Goal: Transaction & Acquisition: Book appointment/travel/reservation

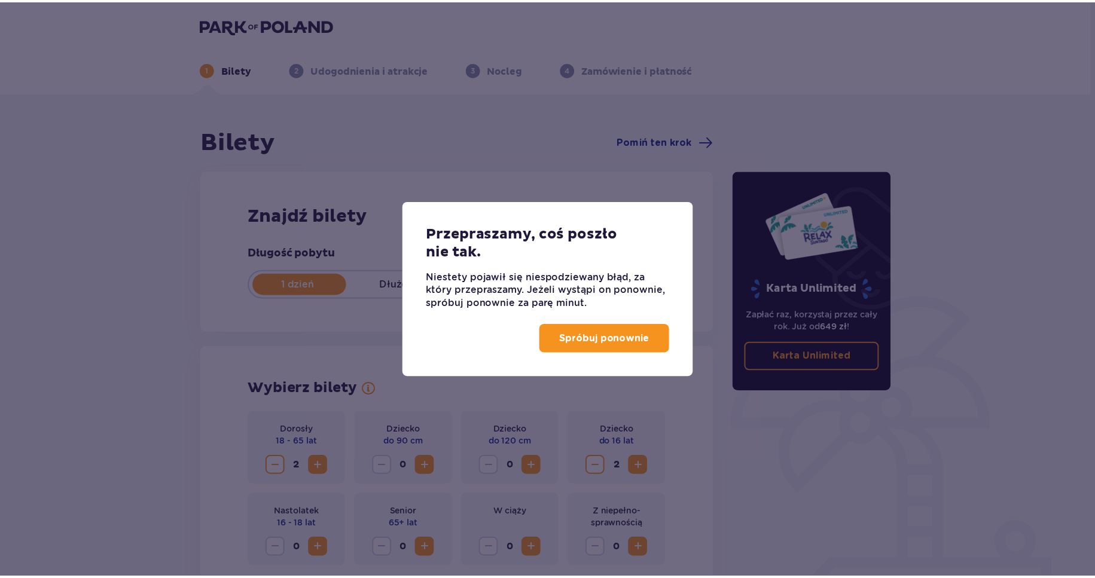
scroll to position [1064, 0]
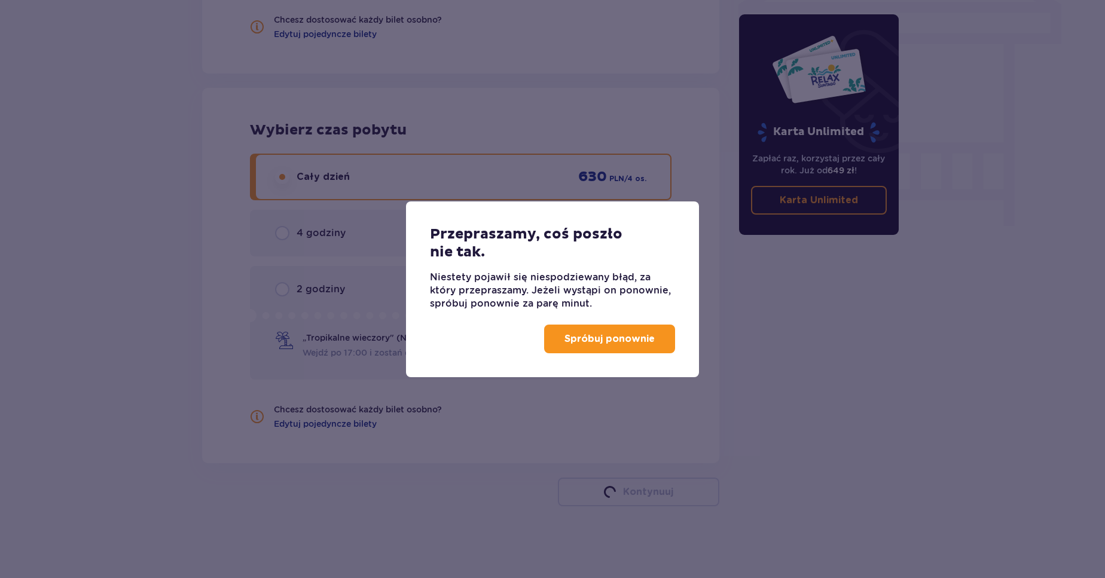
click at [652, 341] on p "Spróbuj ponownie" at bounding box center [609, 338] width 90 height 13
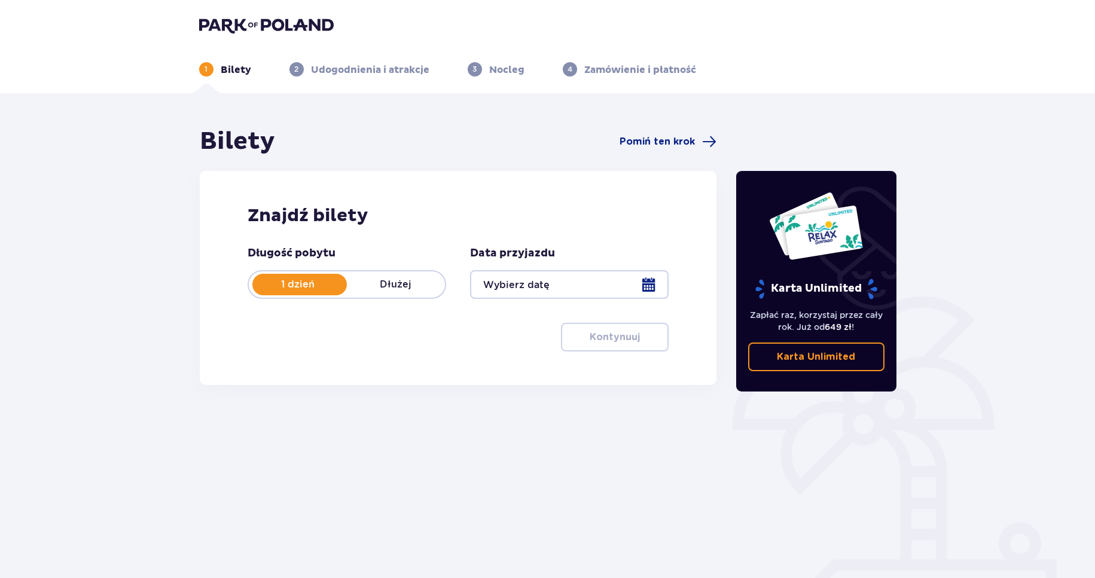
click at [646, 288] on div at bounding box center [569, 284] width 198 height 29
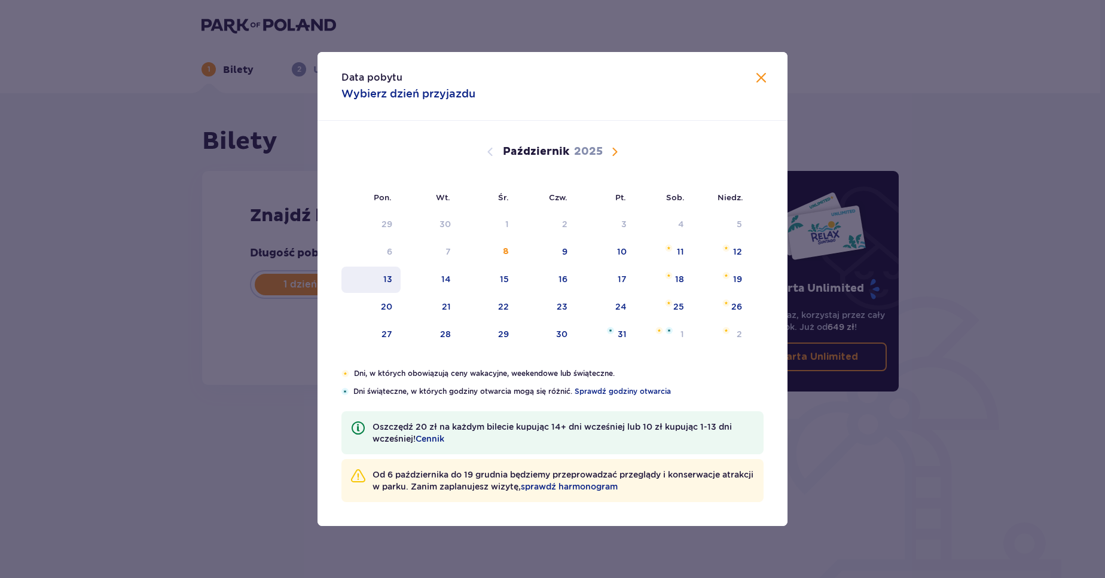
click at [389, 277] on div "13" at bounding box center [387, 279] width 9 height 12
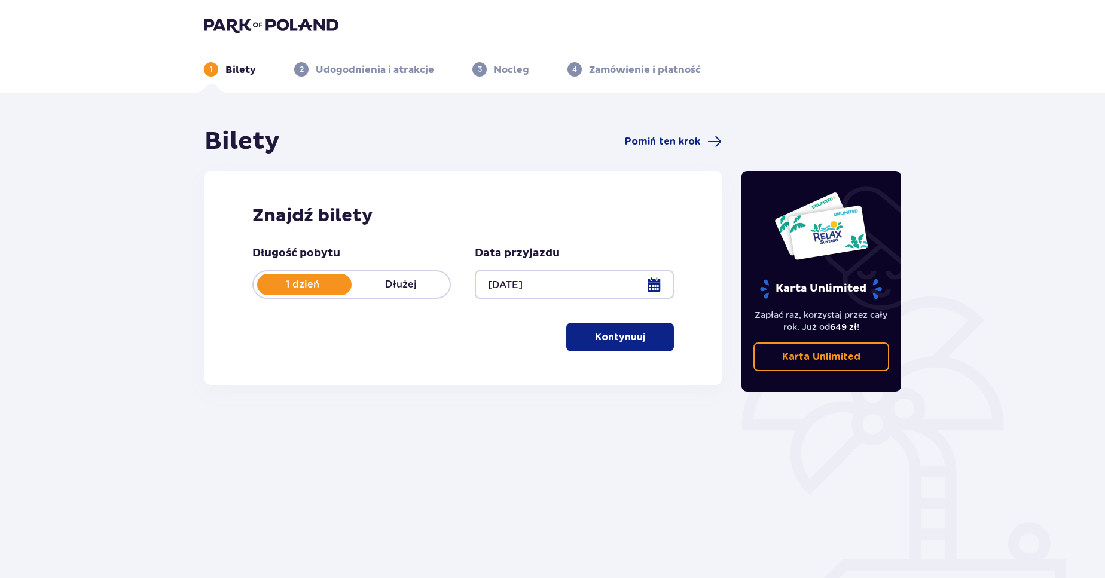
type input "[DATE]"
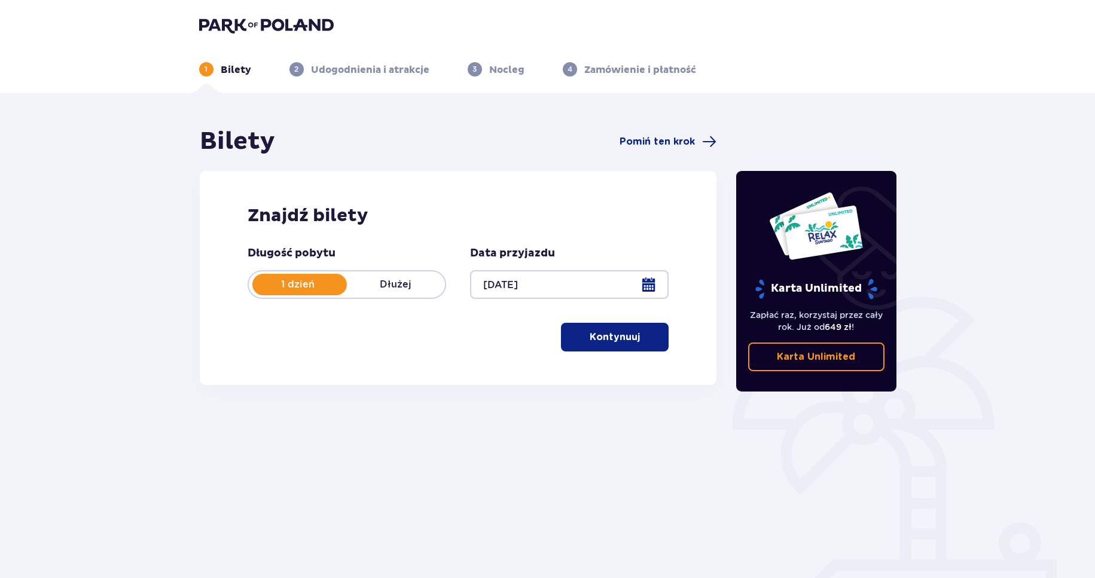
click at [592, 344] on button "Kontynuuj" at bounding box center [615, 337] width 108 height 29
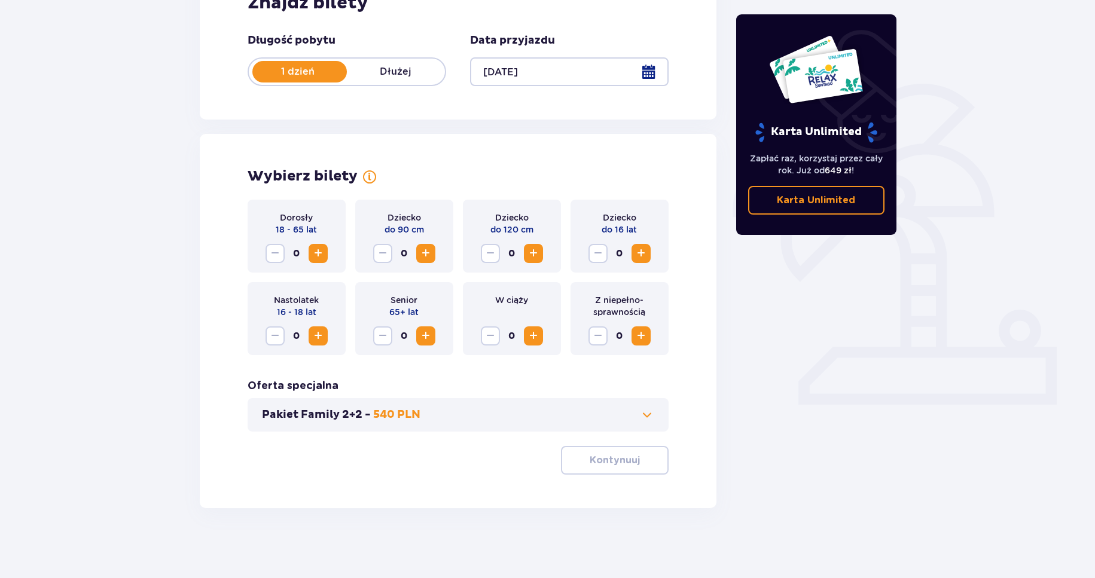
scroll to position [215, 0]
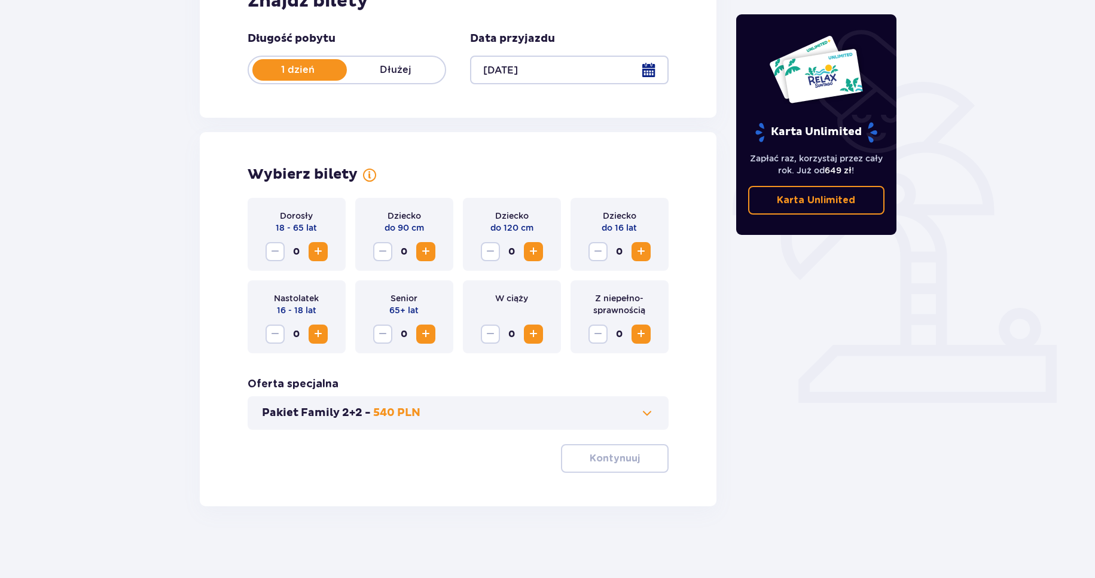
click at [325, 254] on span "Zwiększ" at bounding box center [318, 252] width 14 height 14
click at [644, 247] on span "Zwiększ" at bounding box center [641, 252] width 14 height 14
click at [584, 414] on button "Pakiet Family 2+2 - 540 PLN" at bounding box center [458, 413] width 393 height 14
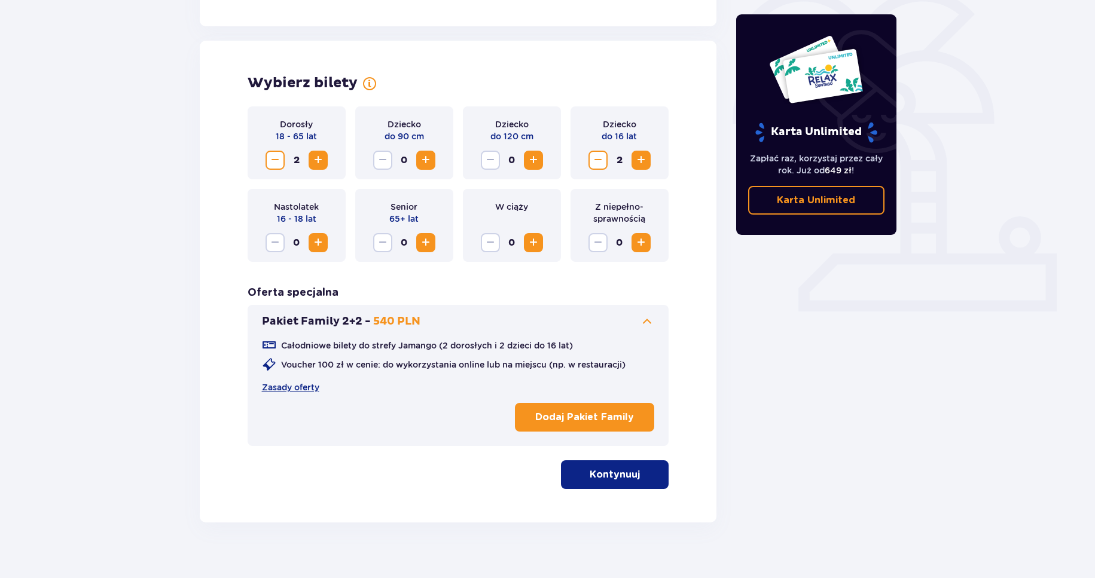
scroll to position [322, 0]
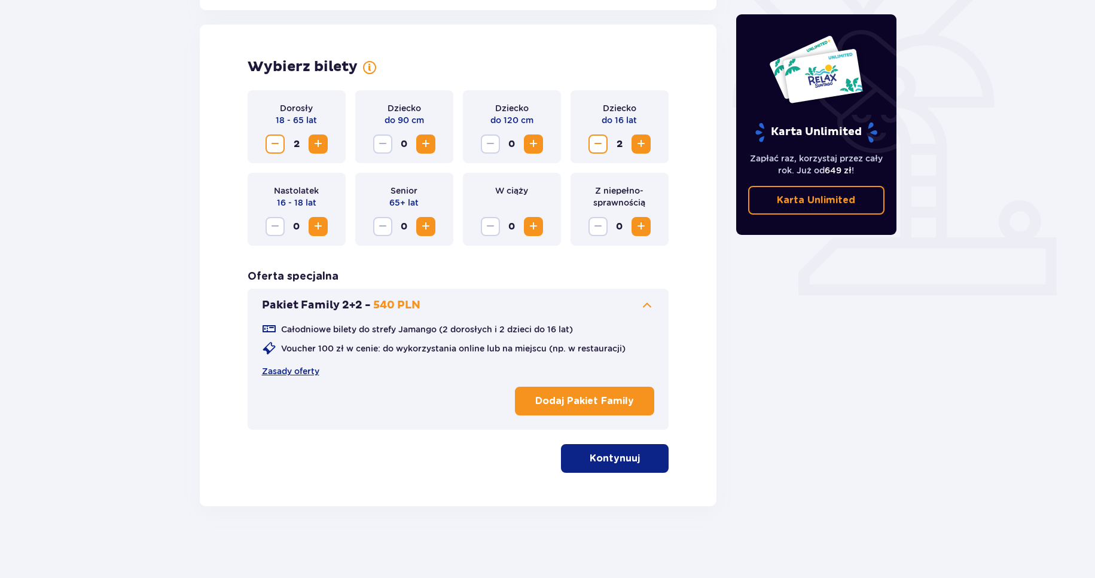
click at [621, 457] on p "Kontynuuj" at bounding box center [615, 458] width 50 height 13
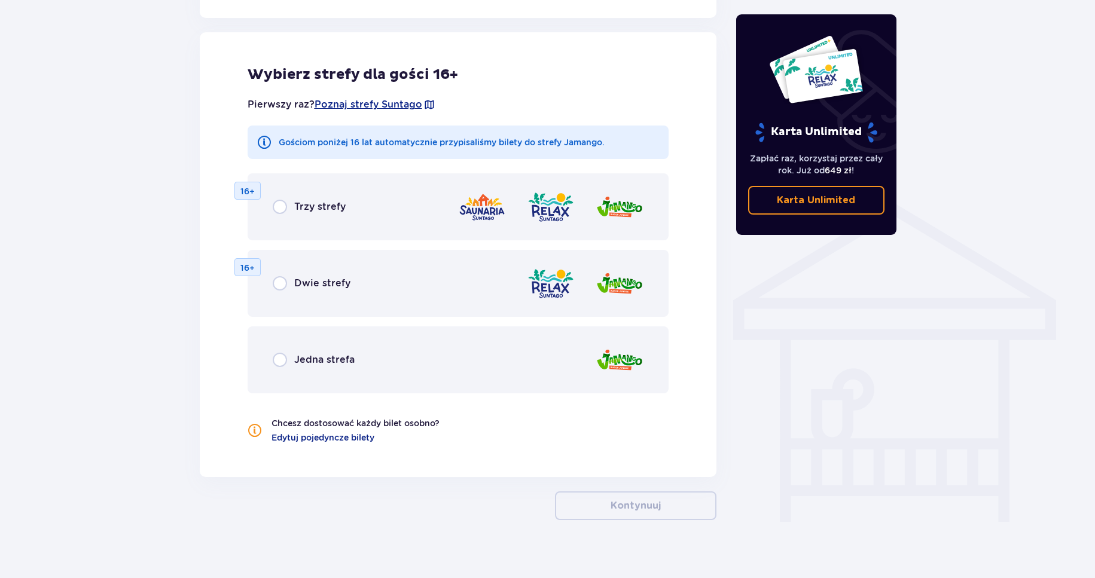
scroll to position [771, 0]
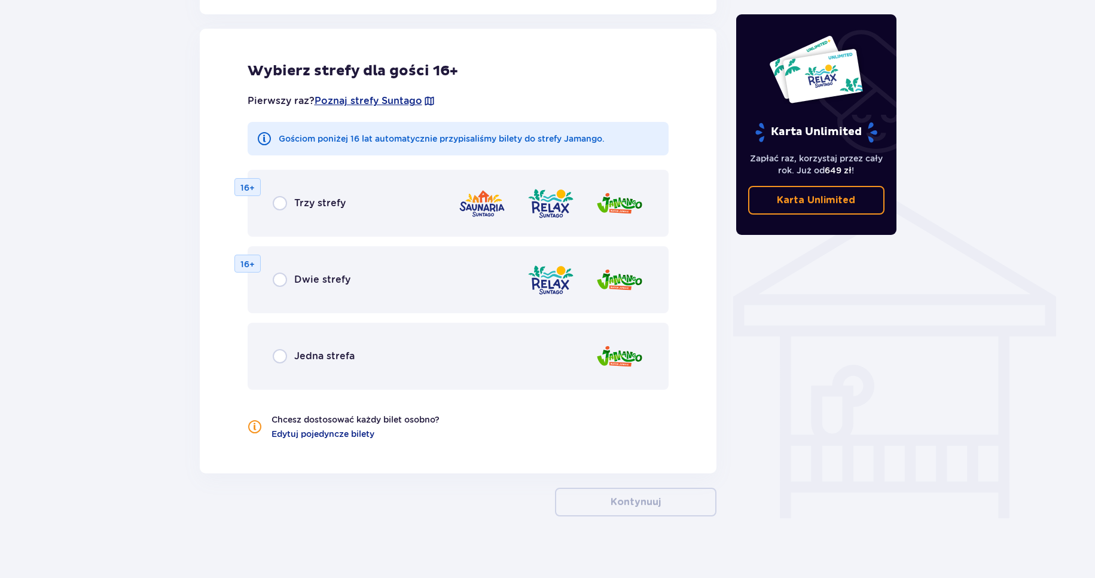
click at [278, 201] on input "radio" at bounding box center [280, 203] width 14 height 14
radio input "true"
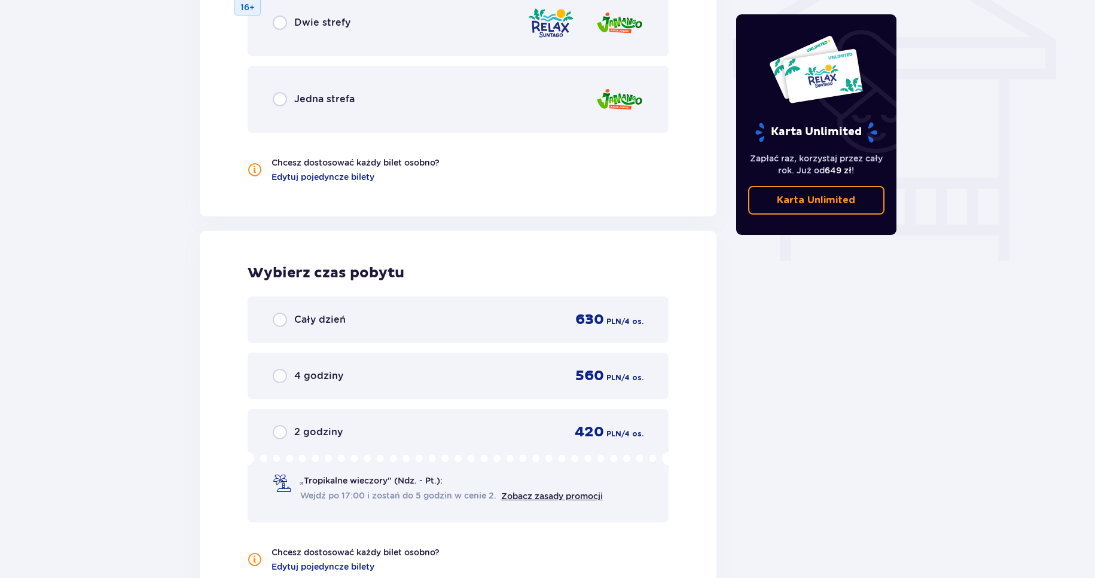
scroll to position [1049, 0]
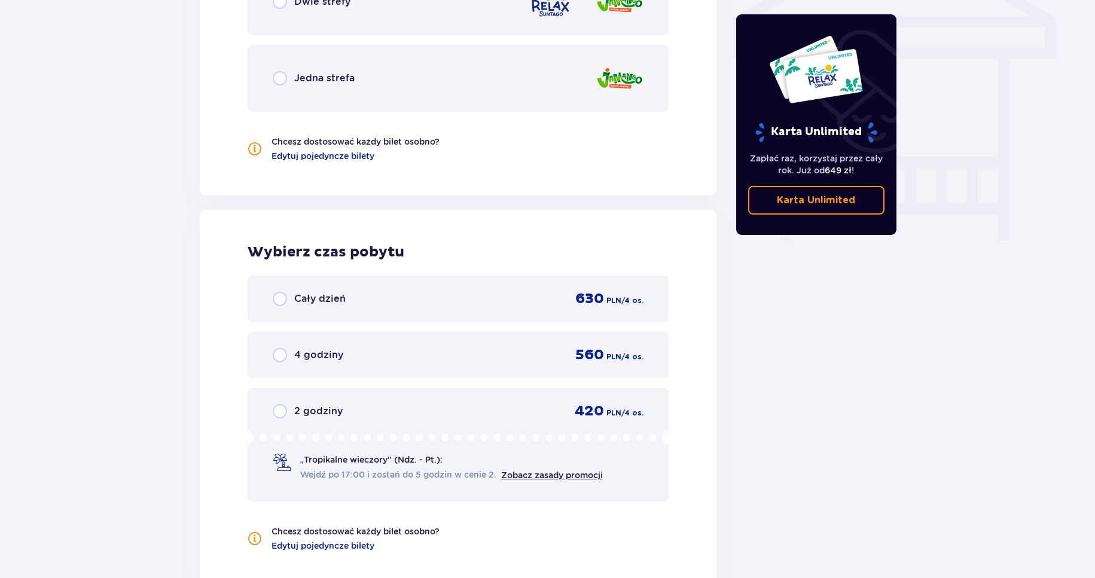
click at [278, 298] on input "radio" at bounding box center [280, 299] width 14 height 14
radio input "true"
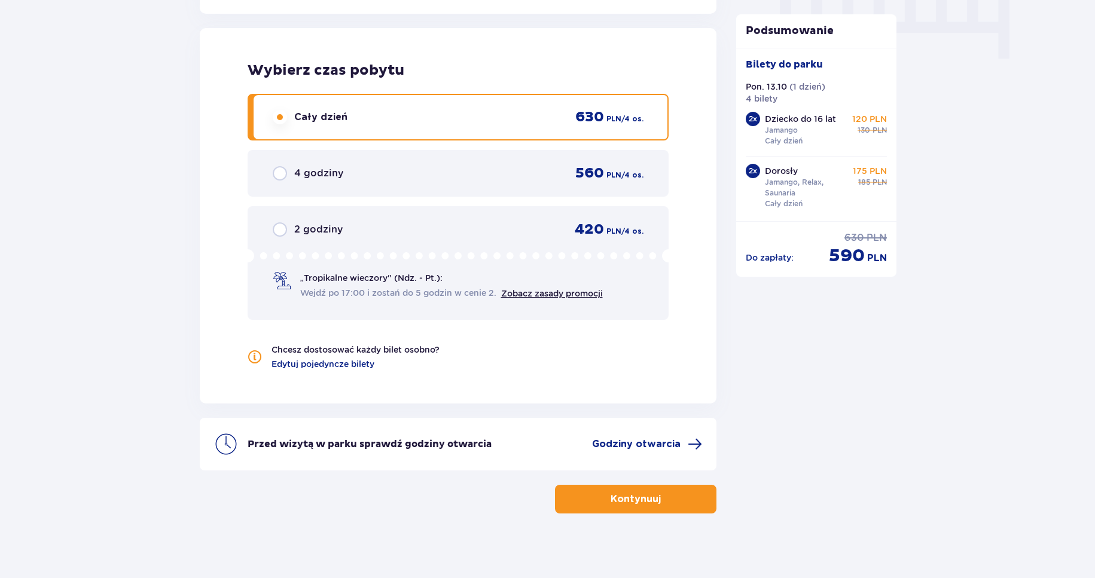
scroll to position [1238, 0]
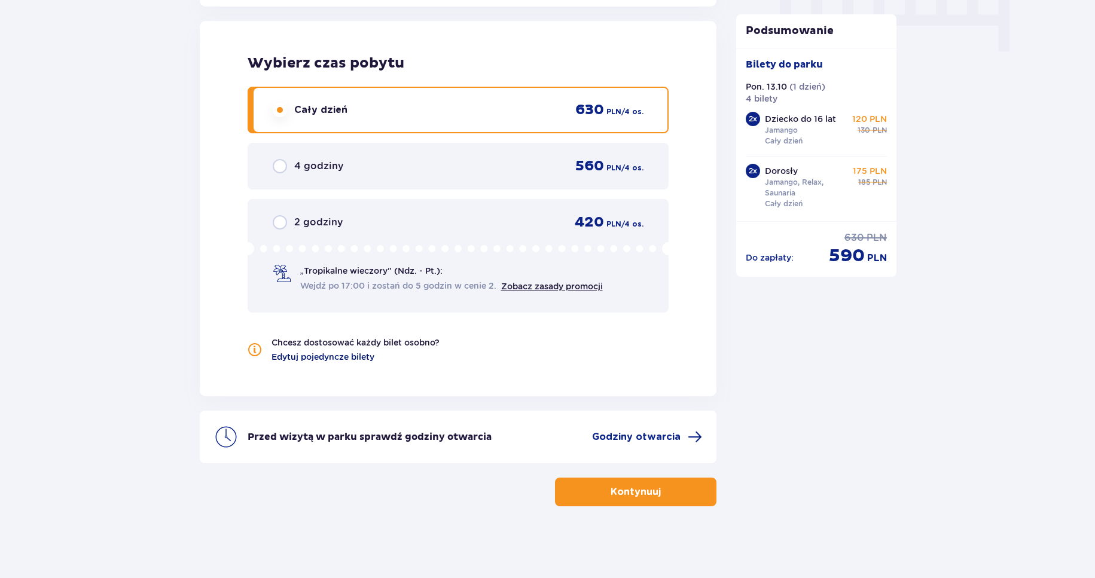
click at [327, 356] on span "Edytuj pojedyncze bilety" at bounding box center [322, 357] width 103 height 12
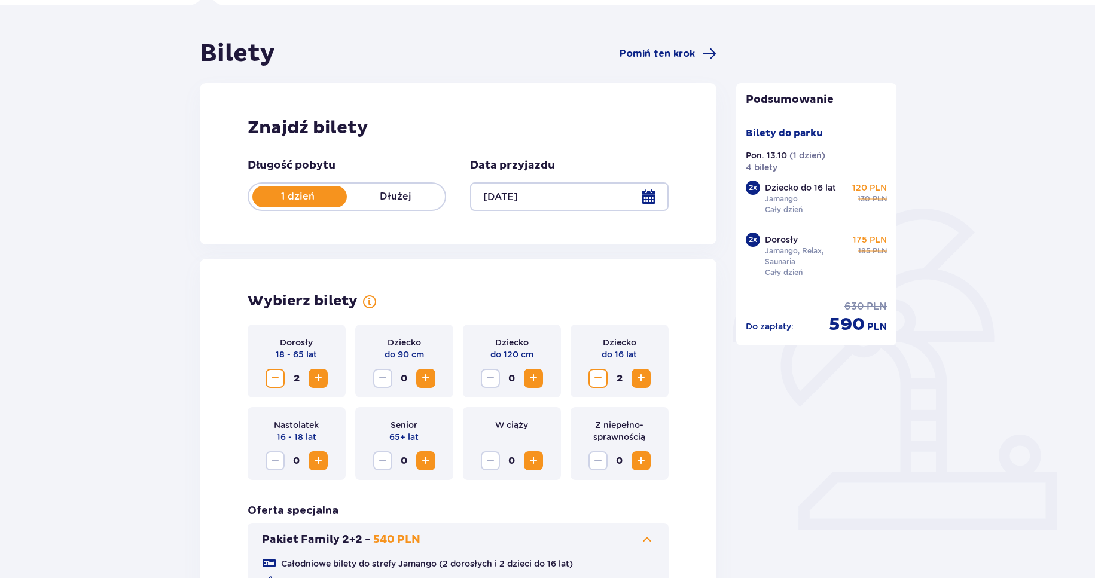
scroll to position [0, 0]
